Goal: Task Accomplishment & Management: Manage account settings

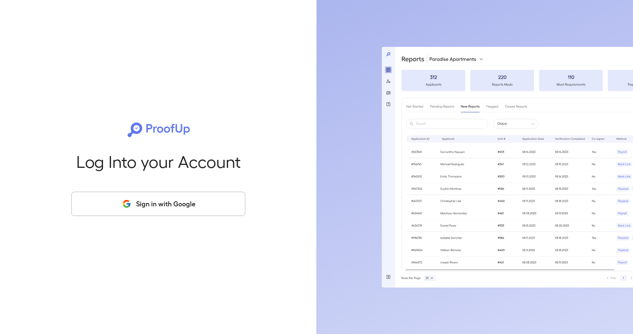
click at [206, 204] on button "Sign in with Google" at bounding box center [158, 204] width 174 height 24
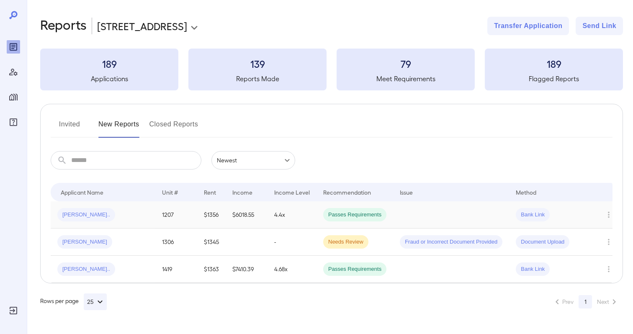
click at [187, 216] on td "1207" at bounding box center [176, 214] width 42 height 27
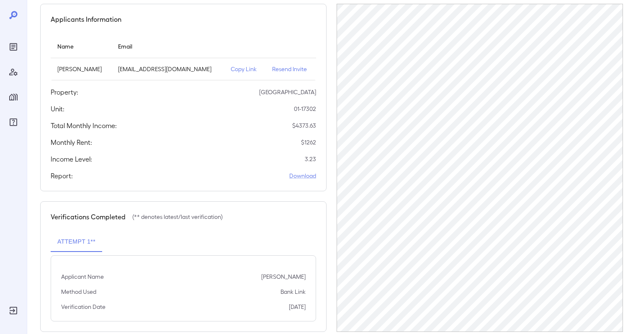
scroll to position [90, 0]
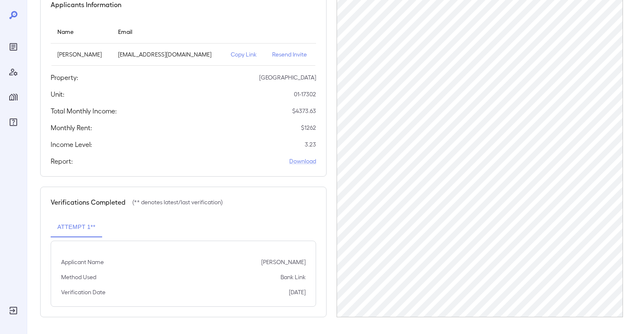
click at [218, 159] on div "Report: Download" at bounding box center [183, 161] width 265 height 10
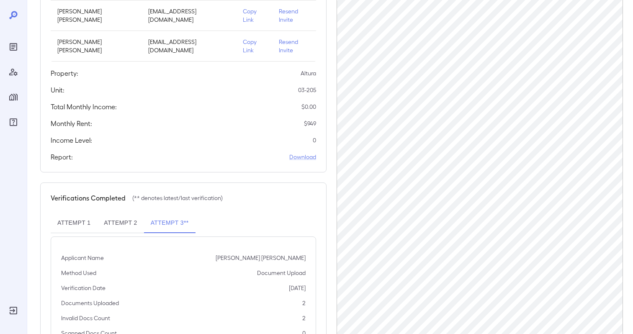
scroll to position [145, 0]
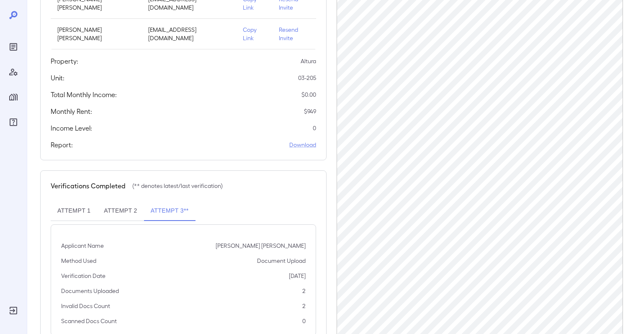
click at [311, 111] on p "$ 949" at bounding box center [310, 111] width 12 height 8
click at [127, 208] on button "Attempt 2" at bounding box center [120, 211] width 46 height 20
click at [73, 212] on button "Attempt 1" at bounding box center [74, 211] width 46 height 20
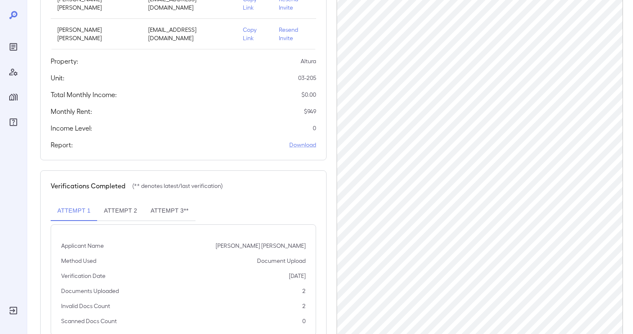
click at [331, 96] on div "Applicants Information Name Email Nixon Omar Flores nixonflores5242@icloud.com …" at bounding box center [331, 140] width 582 height 412
